Goal: Book appointment/travel/reservation

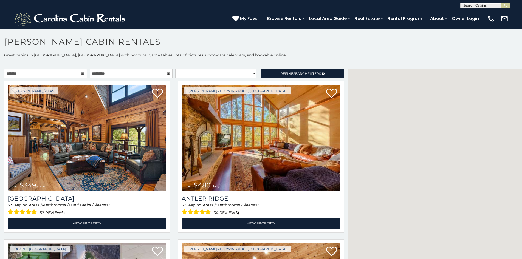
scroll to position [2, 0]
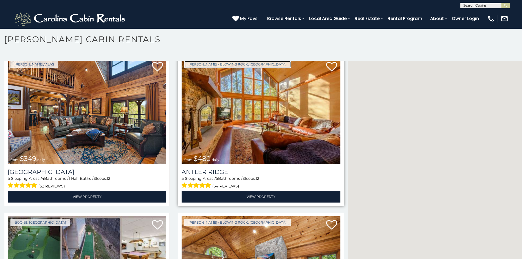
click at [184, 62] on link "[PERSON_NAME] / Blowing Rock, [GEOGRAPHIC_DATA]" at bounding box center [237, 64] width 106 height 7
